Goal: Book appointment/travel/reservation

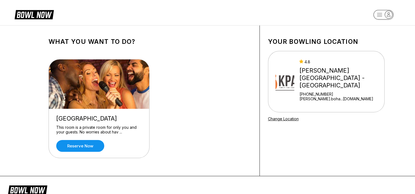
click at [36, 12] on icon at bounding box center [34, 14] width 39 height 10
click at [318, 75] on div "[PERSON_NAME][GEOGRAPHIC_DATA] - [GEOGRAPHIC_DATA]" at bounding box center [340, 78] width 83 height 22
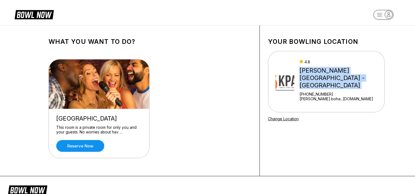
click at [318, 75] on div "[PERSON_NAME][GEOGRAPHIC_DATA] - [GEOGRAPHIC_DATA]" at bounding box center [340, 78] width 83 height 22
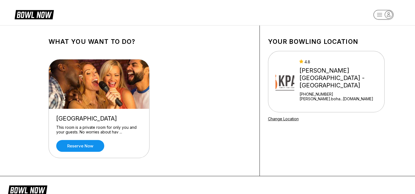
click at [228, 88] on div "Karaoke Room This room is a private room for only you and your guests. No worri…" at bounding box center [150, 109] width 203 height 117
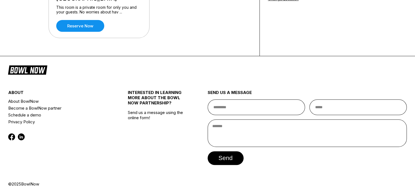
scroll to position [120, 0]
